Goal: Transaction & Acquisition: Purchase product/service

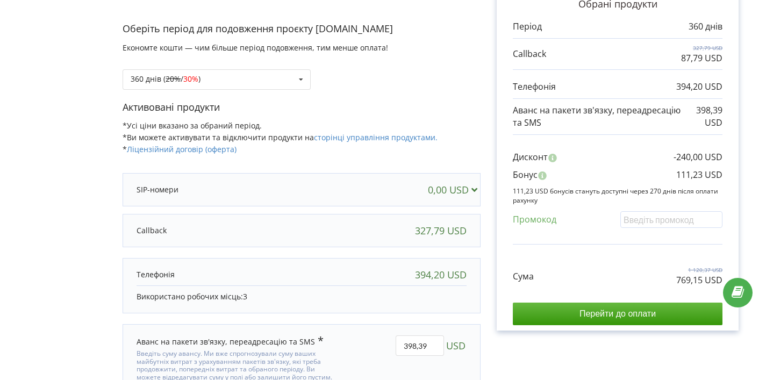
scroll to position [131, 0]
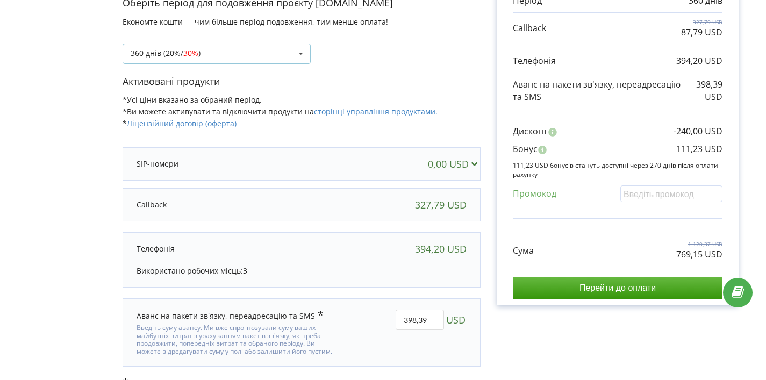
click at [290, 47] on div "360 днів ( 20% / 30% ) Поповнити баланс без подовження 20% / 30% 30% / 40%" at bounding box center [217, 54] width 188 height 20
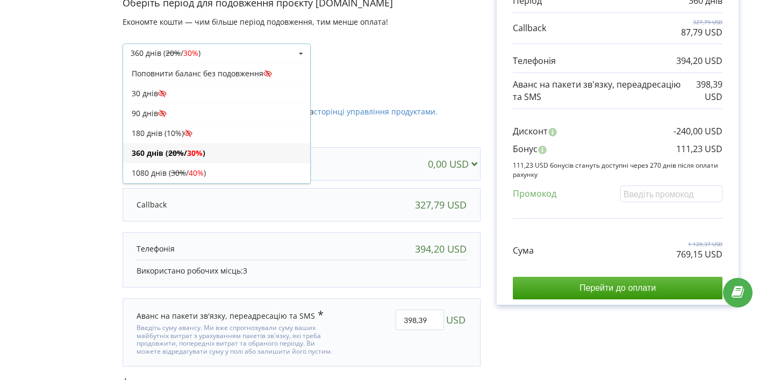
scroll to position [19, 0]
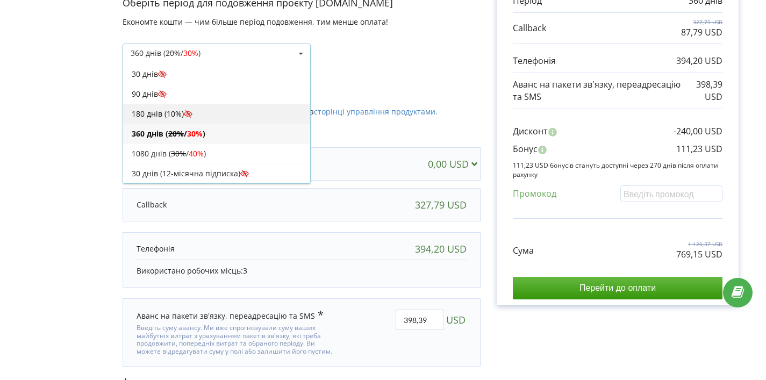
click at [238, 111] on div "180 днів (10%)" at bounding box center [216, 114] width 187 height 20
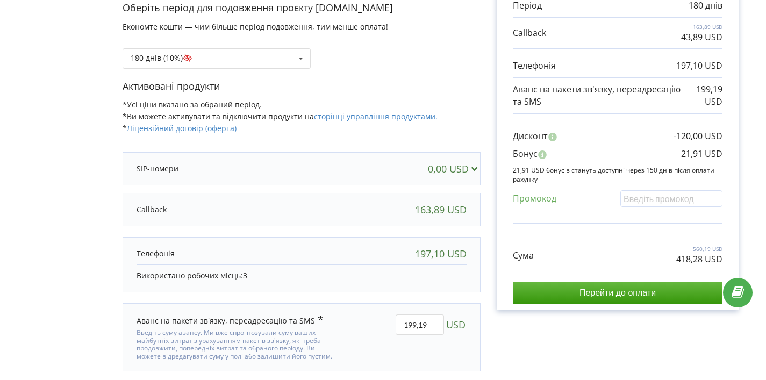
scroll to position [157, 0]
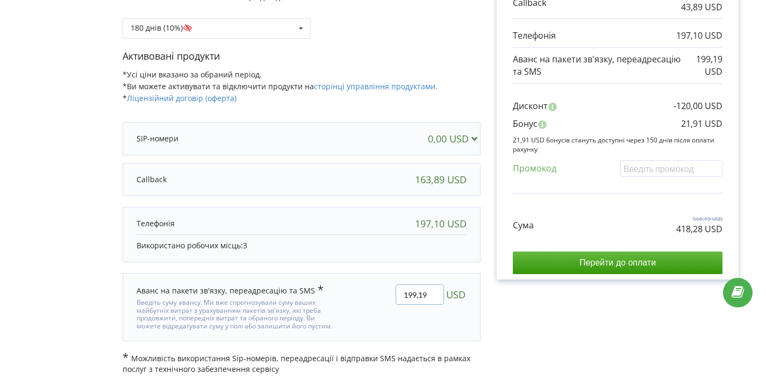
drag, startPoint x: 435, startPoint y: 296, endPoint x: 373, endPoint y: 297, distance: 61.9
click at [373, 297] on div "199,19 USD" at bounding box center [410, 307] width 130 height 61
type input "0"
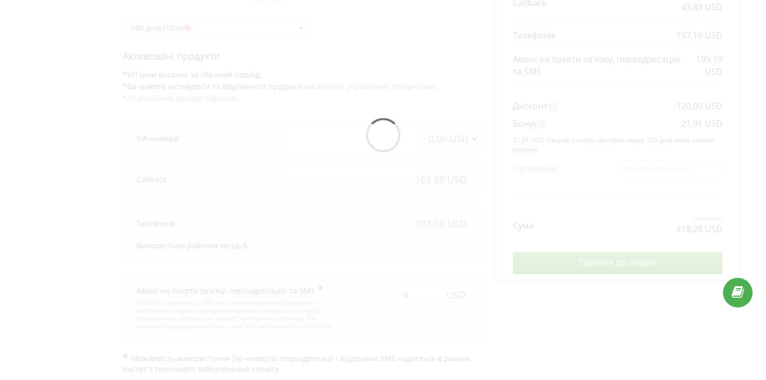
click at [617, 316] on div "Деталі рахунку на оплату Оберіть період для подовження проєкту [DOMAIN_NAME] Ек…" at bounding box center [383, 138] width 744 height 474
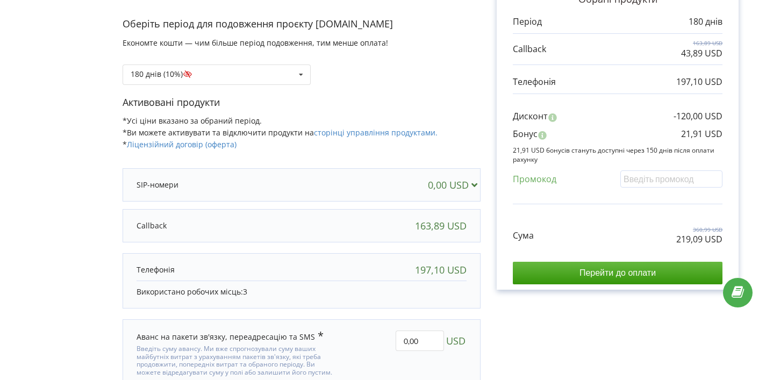
scroll to position [77, 0]
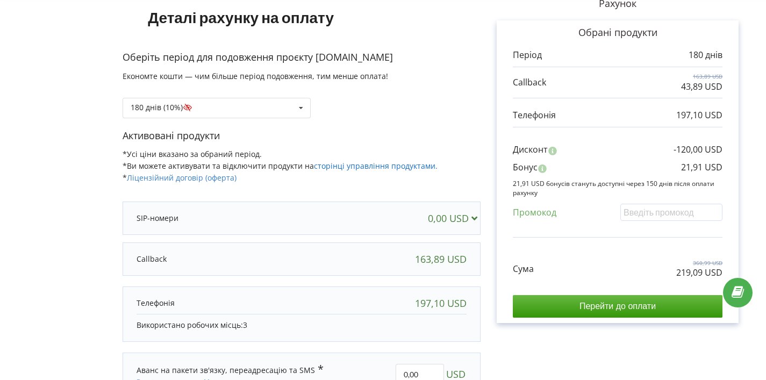
click at [349, 166] on link "сторінці управління продуктами." at bounding box center [376, 166] width 124 height 10
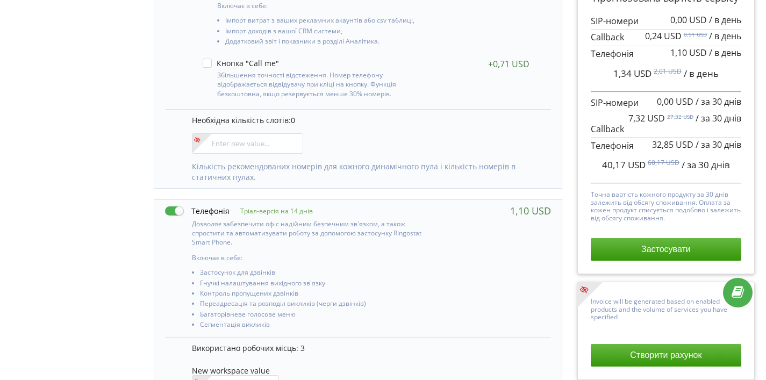
scroll to position [414, 0]
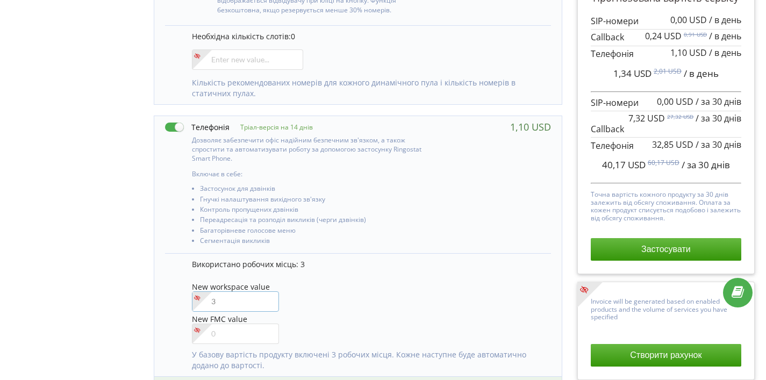
drag, startPoint x: 237, startPoint y: 302, endPoint x: 204, endPoint y: 302, distance: 32.8
click at [204, 302] on div at bounding box center [235, 301] width 87 height 20
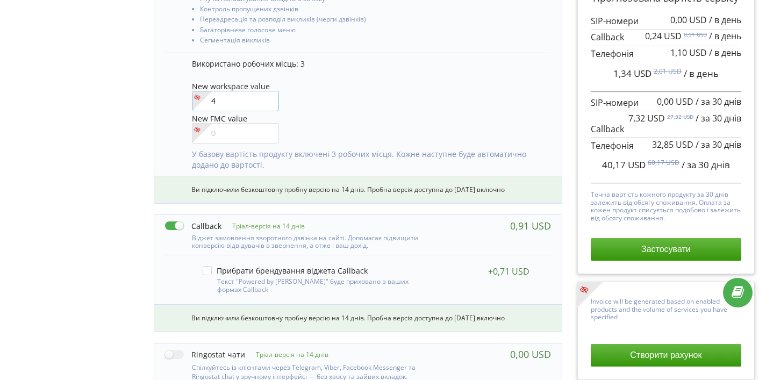
scroll to position [615, 0]
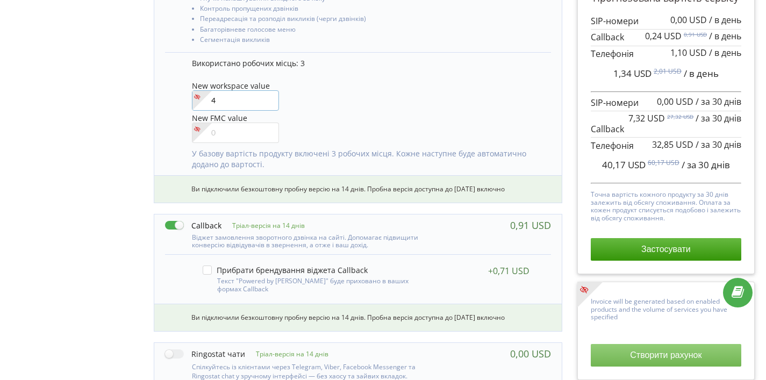
type input"] "4"
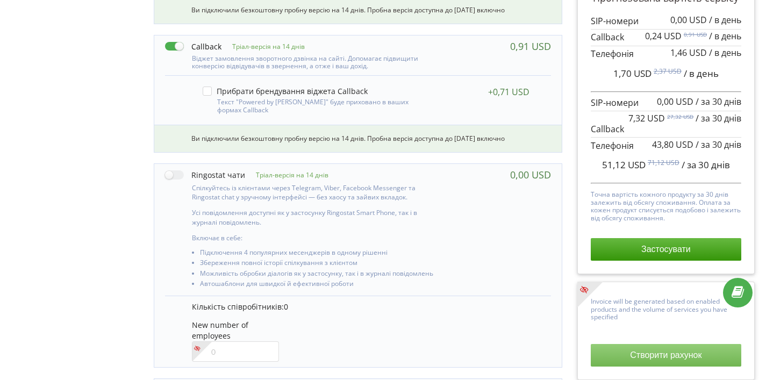
scroll to position [795, 0]
click at [667, 356] on button "Створити рахунок" at bounding box center [666, 355] width 151 height 23
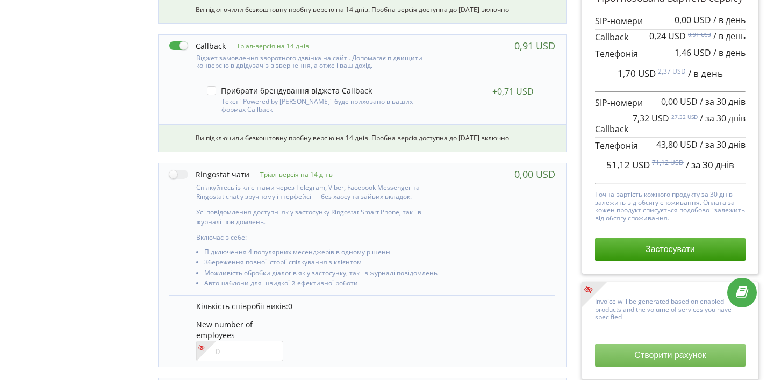
scroll to position [785, 0]
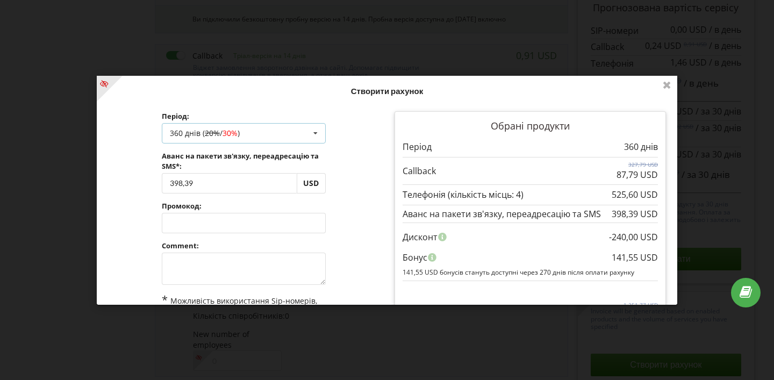
click at [309, 137] on icon at bounding box center [316, 134] width 16 height 20
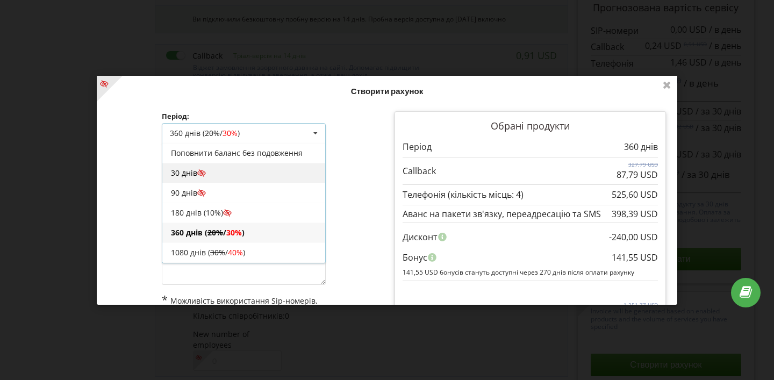
scroll to position [19, 0]
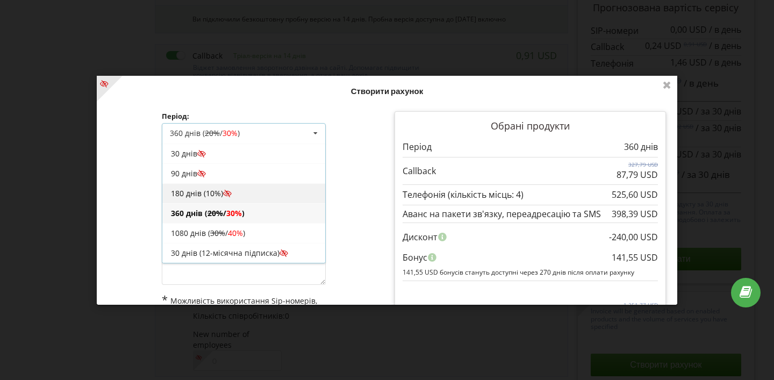
click at [266, 187] on div "180 днів (10%)" at bounding box center [243, 193] width 163 height 20
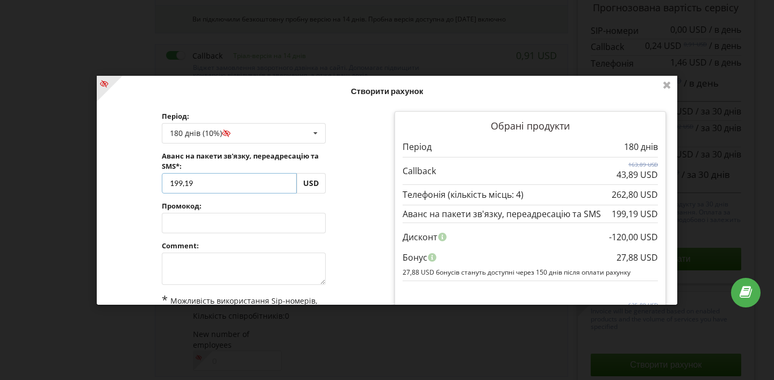
drag, startPoint x: 245, startPoint y: 187, endPoint x: 166, endPoint y: 183, distance: 78.6
click at [166, 183] on input "199,19" at bounding box center [229, 183] width 135 height 20
type input "0,00"
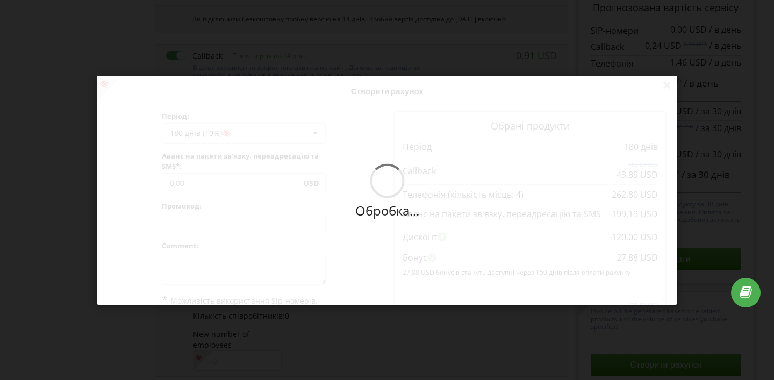
click at [357, 203] on div "Обробка... Створити рахунок Період: 180 днів (10%) Поповнити баланс без подовже…" at bounding box center [387, 190] width 581 height 229
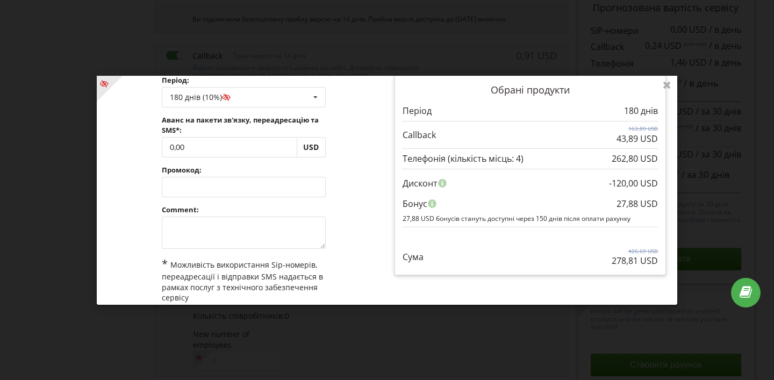
scroll to position [52, 0]
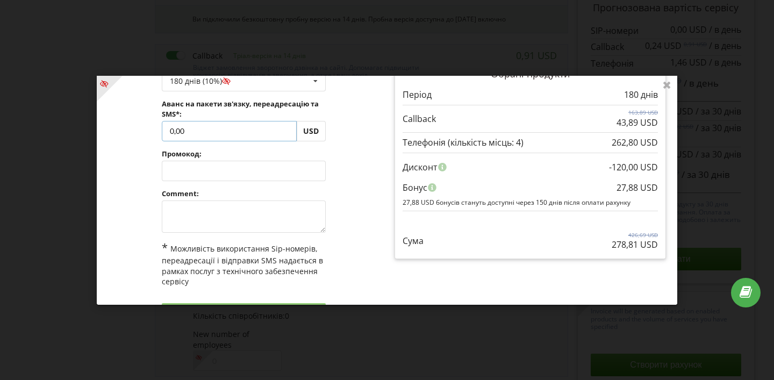
click at [170, 131] on input "0,00" at bounding box center [229, 130] width 135 height 20
drag, startPoint x: 174, startPoint y: 132, endPoint x: 157, endPoint y: 131, distance: 16.7
click at [157, 131] on div "Період: 180 днів (10%) Поповнити баланс без подовження 30 днів 20% / 30% 30% / …" at bounding box center [243, 193] width 179 height 282
type input "5,19"
click at [341, 141] on div "Обробка... Створити рахунок Період: 180 днів (10%) Поповнити баланс без подовже…" at bounding box center [387, 190] width 581 height 229
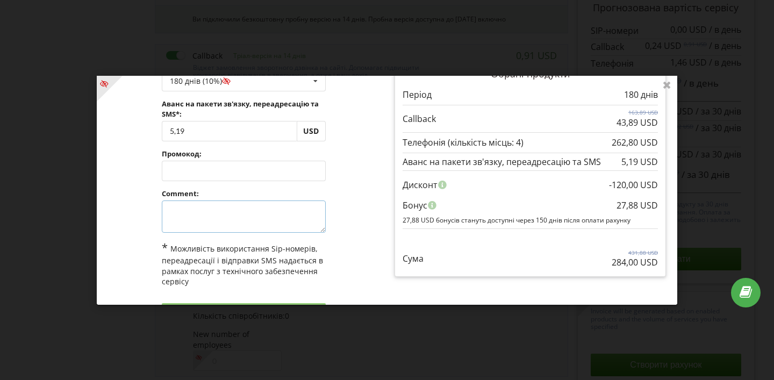
click at [264, 221] on textarea at bounding box center [244, 217] width 164 height 32
type textarea "1"
click at [364, 249] on div "Період: 180 днів (10%) Поповнити баланс без подовження 30 днів 20% 1" at bounding box center [244, 193] width 287 height 282
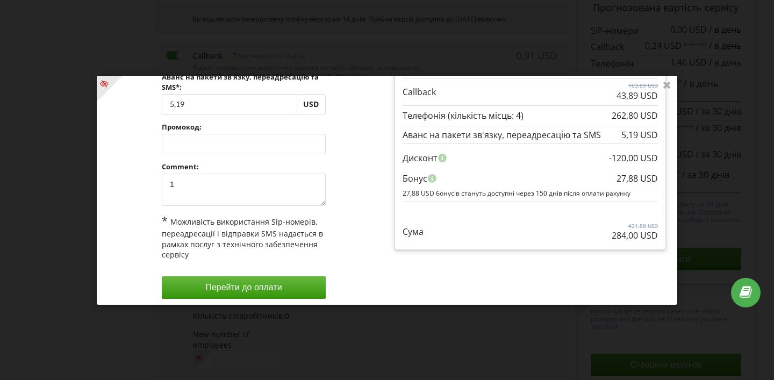
scroll to position [84, 0]
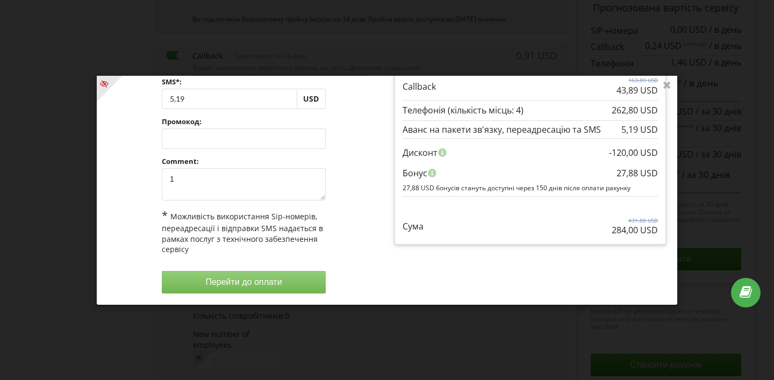
click at [259, 276] on button "Перейти до оплати" at bounding box center [244, 282] width 164 height 23
